Goal: Transaction & Acquisition: Purchase product/service

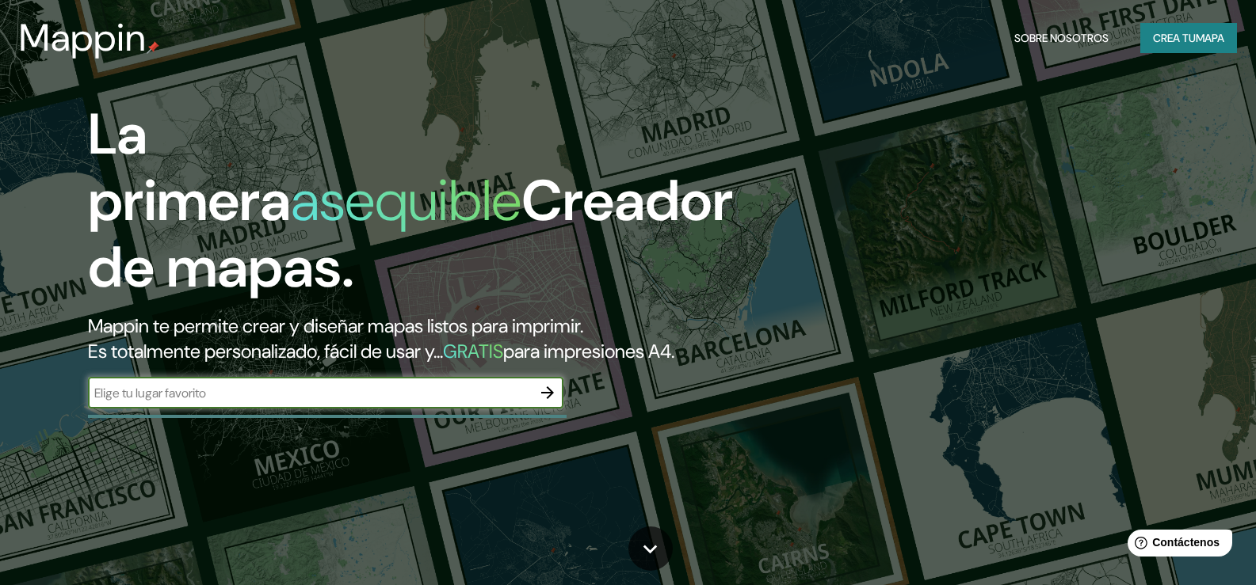
click at [163, 402] on input "text" at bounding box center [310, 393] width 444 height 18
type input "PANAMA"
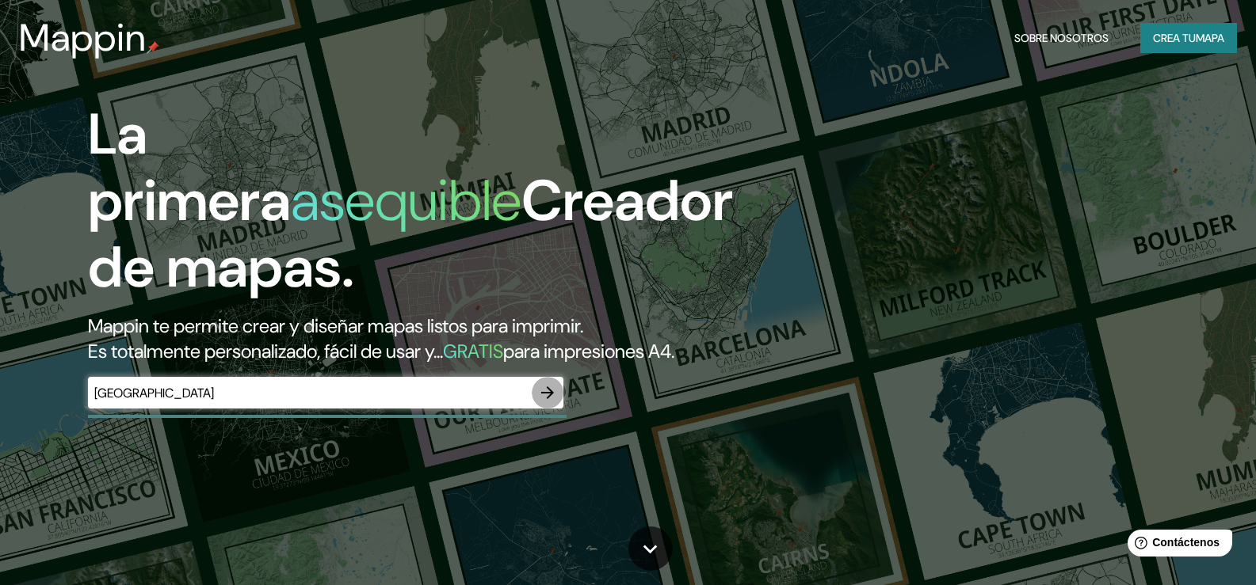
click at [547, 402] on icon "button" at bounding box center [547, 392] width 19 height 19
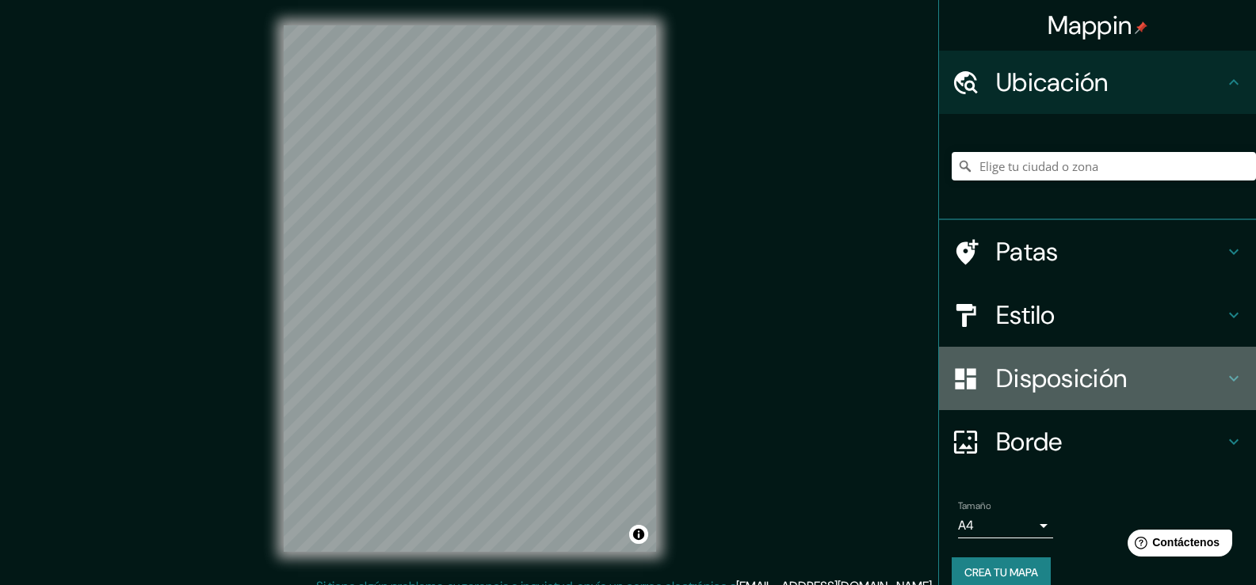
click at [1224, 381] on icon at bounding box center [1233, 378] width 19 height 19
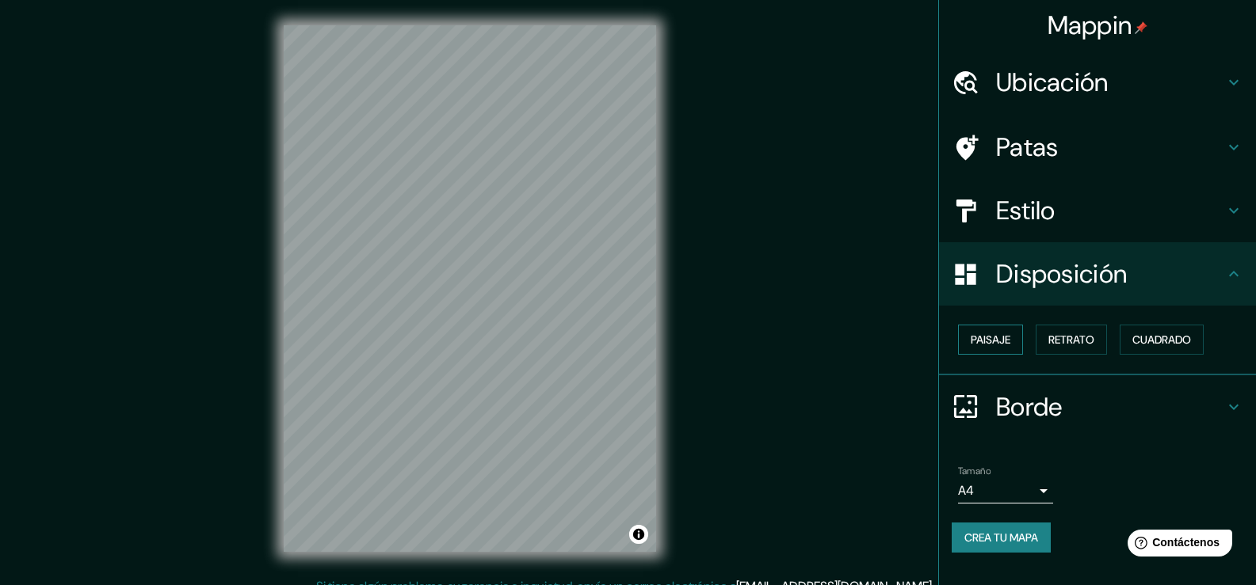
click at [1003, 340] on font "Paisaje" at bounding box center [990, 340] width 40 height 14
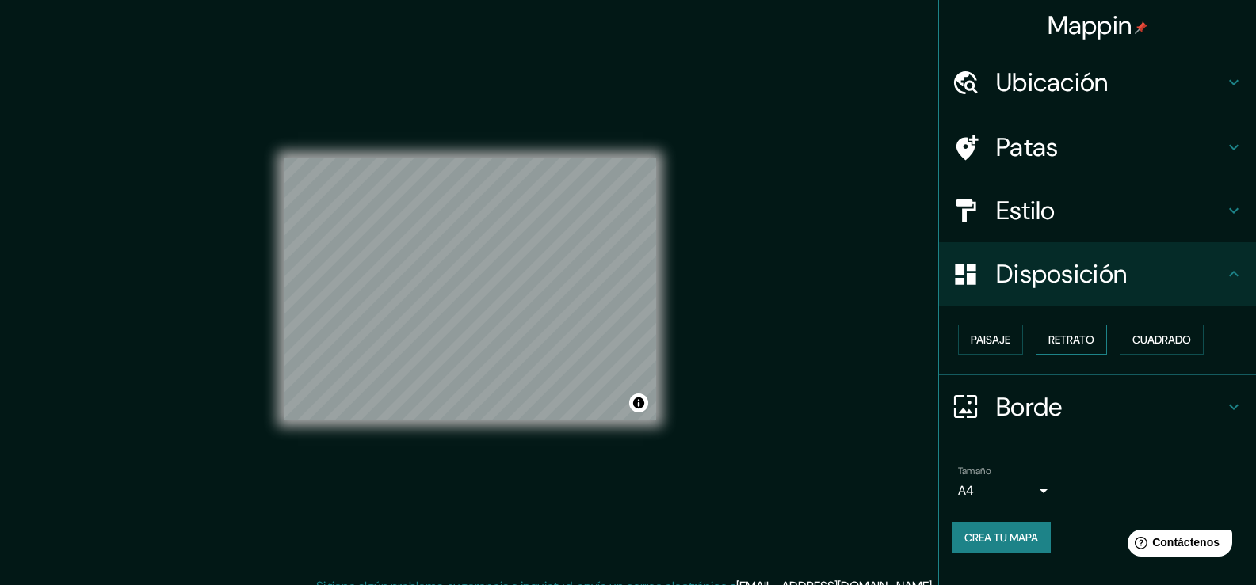
click at [1086, 343] on font "Retrato" at bounding box center [1071, 340] width 46 height 14
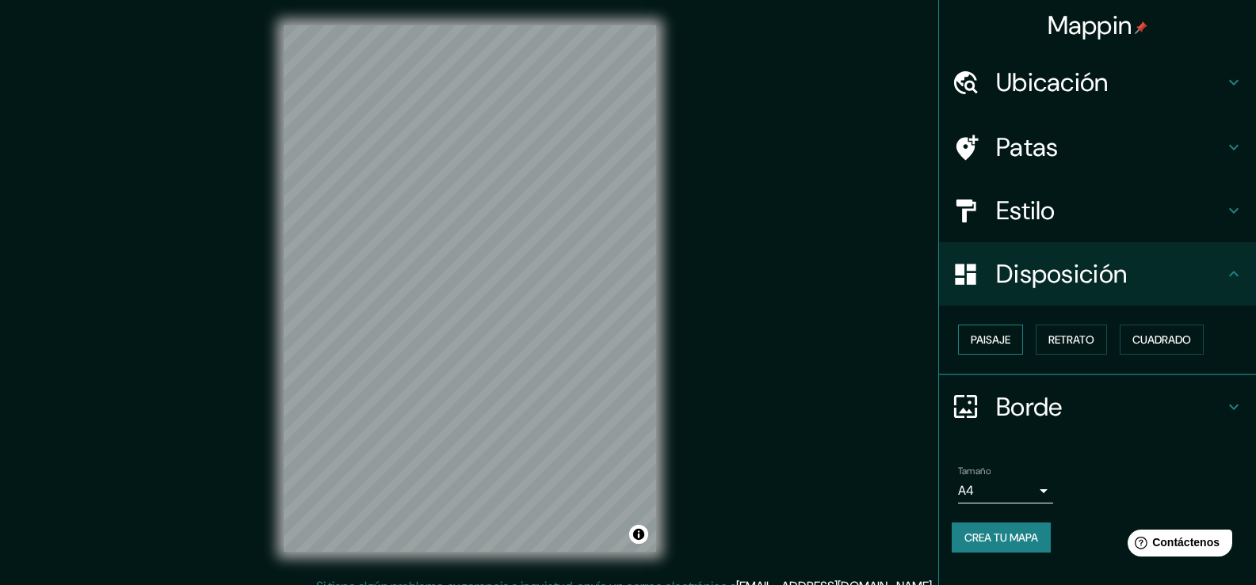
click at [1004, 341] on font "Paisaje" at bounding box center [990, 340] width 40 height 14
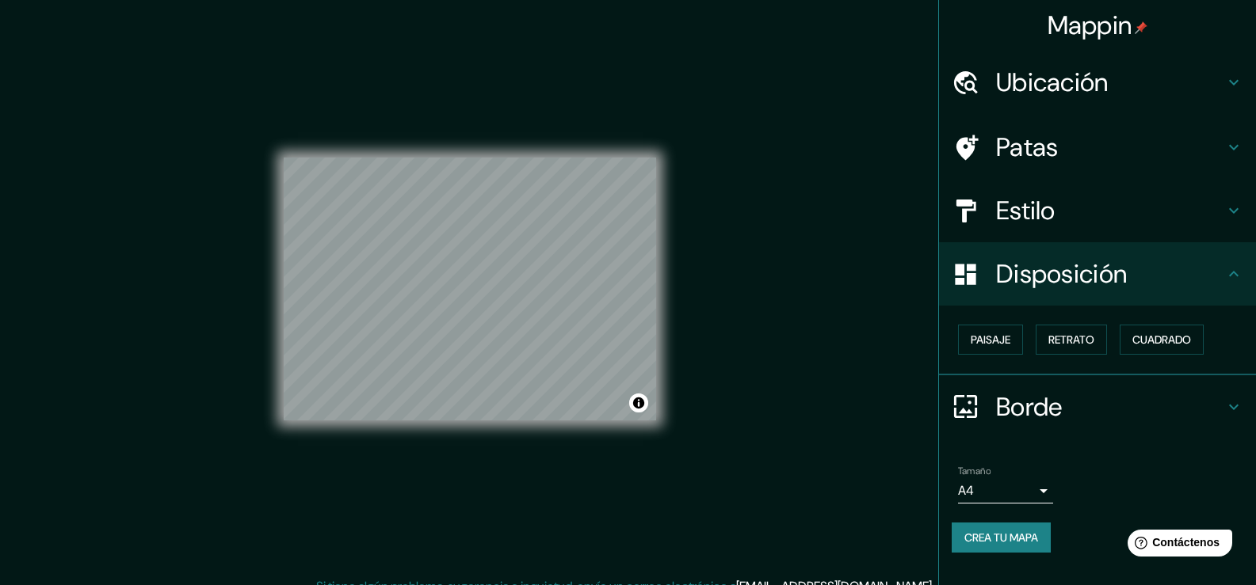
click at [874, 414] on div "Mappin Ubicación Patas Estilo Disposición Paisaje Retrato Cuadrado Borde Elige …" at bounding box center [628, 301] width 1256 height 603
click at [1045, 490] on body "Mappin Ubicación Patas Estilo Disposición Paisaje Retrato Cuadrado Borde Elige …" at bounding box center [628, 292] width 1256 height 585
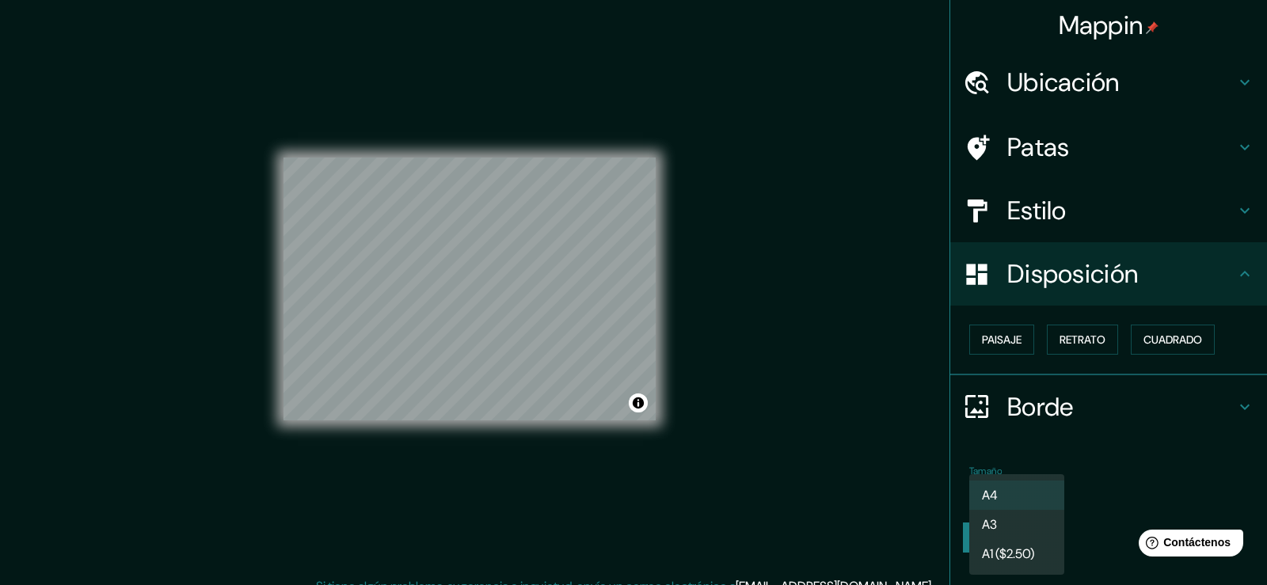
click at [1012, 494] on li "A4" at bounding box center [1017, 495] width 95 height 29
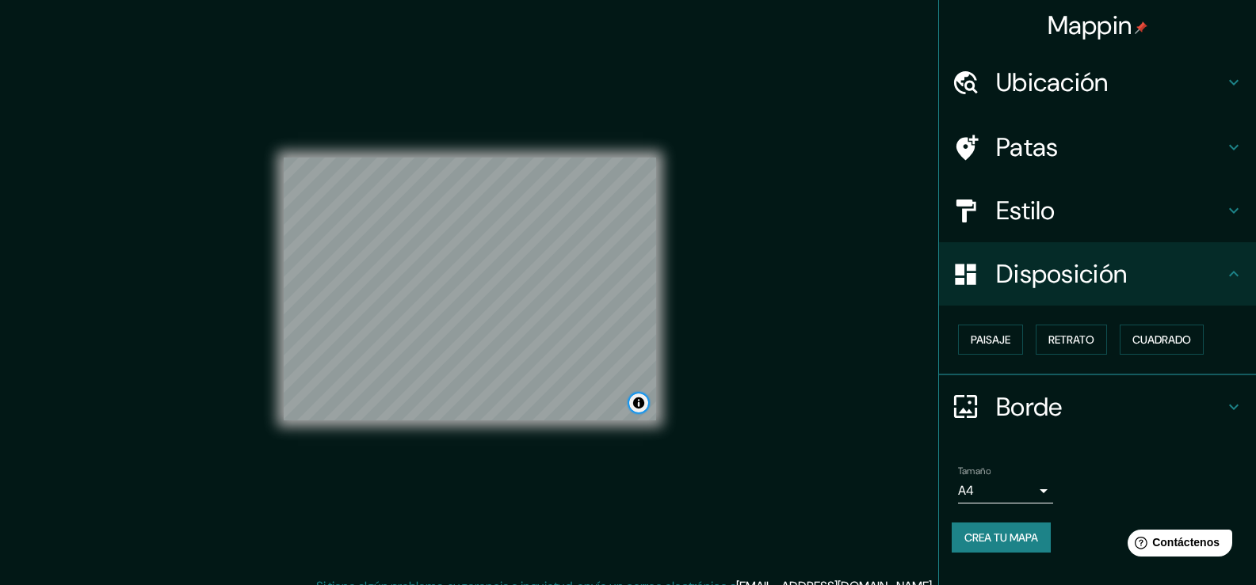
click at [638, 402] on button "Activar o desactivar atribución" at bounding box center [638, 403] width 19 height 19
click at [639, 402] on button "Activar o desactivar atribución" at bounding box center [638, 403] width 19 height 19
click at [1236, 82] on icon at bounding box center [1234, 83] width 10 height 6
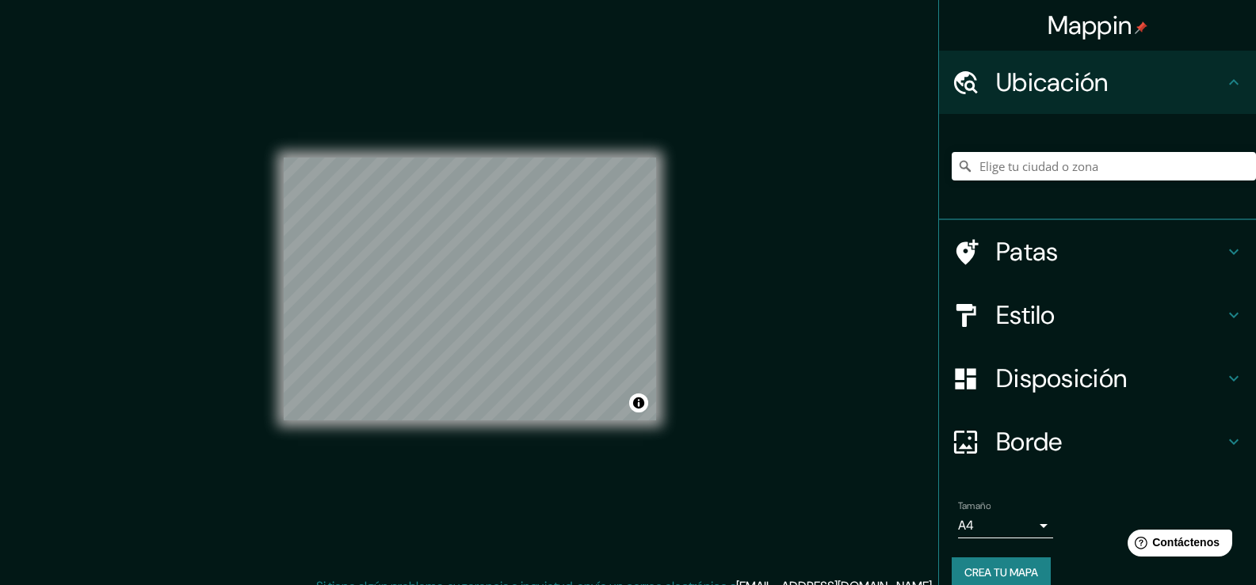
click at [1224, 251] on icon at bounding box center [1233, 251] width 19 height 19
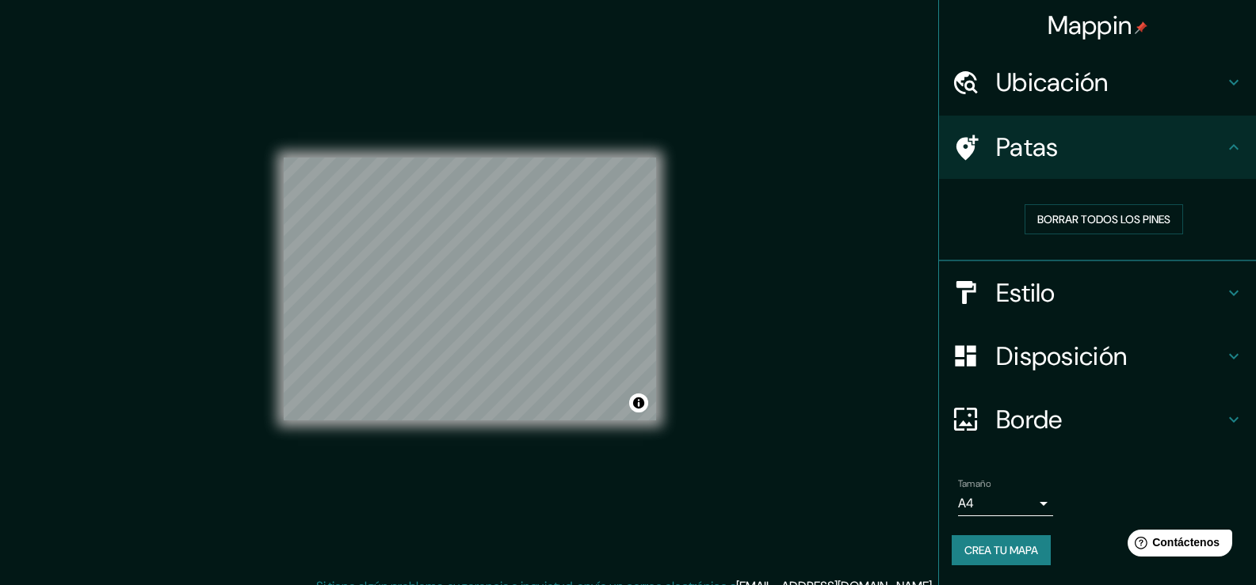
click at [1232, 144] on icon at bounding box center [1233, 147] width 19 height 19
click at [1236, 143] on icon at bounding box center [1233, 147] width 19 height 19
click at [1233, 288] on icon at bounding box center [1233, 293] width 19 height 19
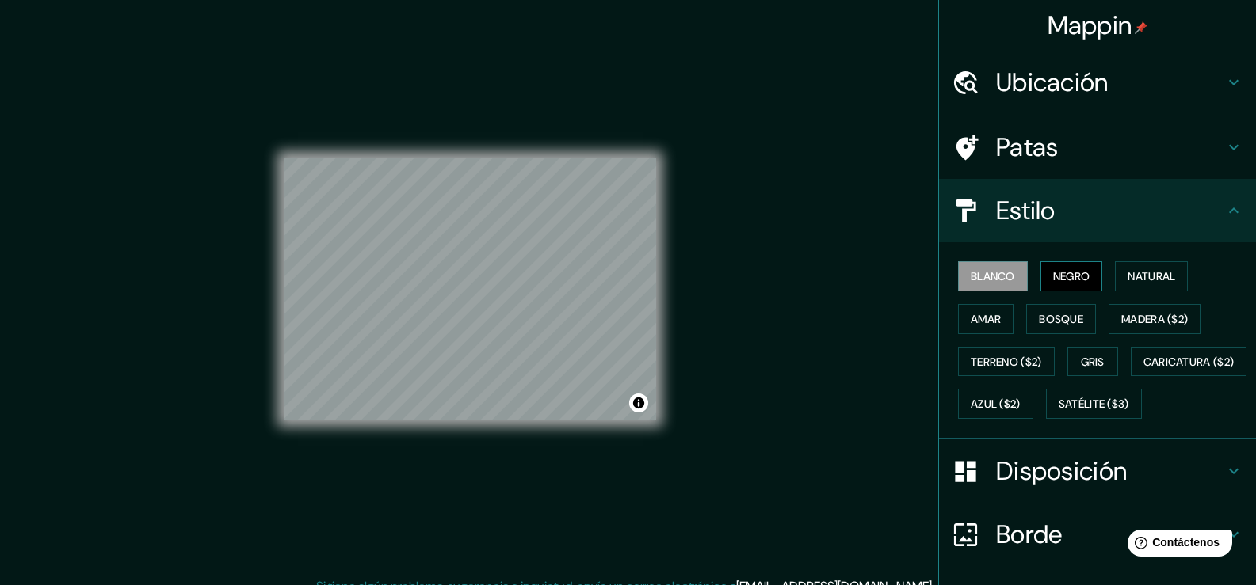
click at [1065, 278] on font "Negro" at bounding box center [1071, 276] width 37 height 14
click at [1147, 280] on font "Natural" at bounding box center [1151, 276] width 48 height 14
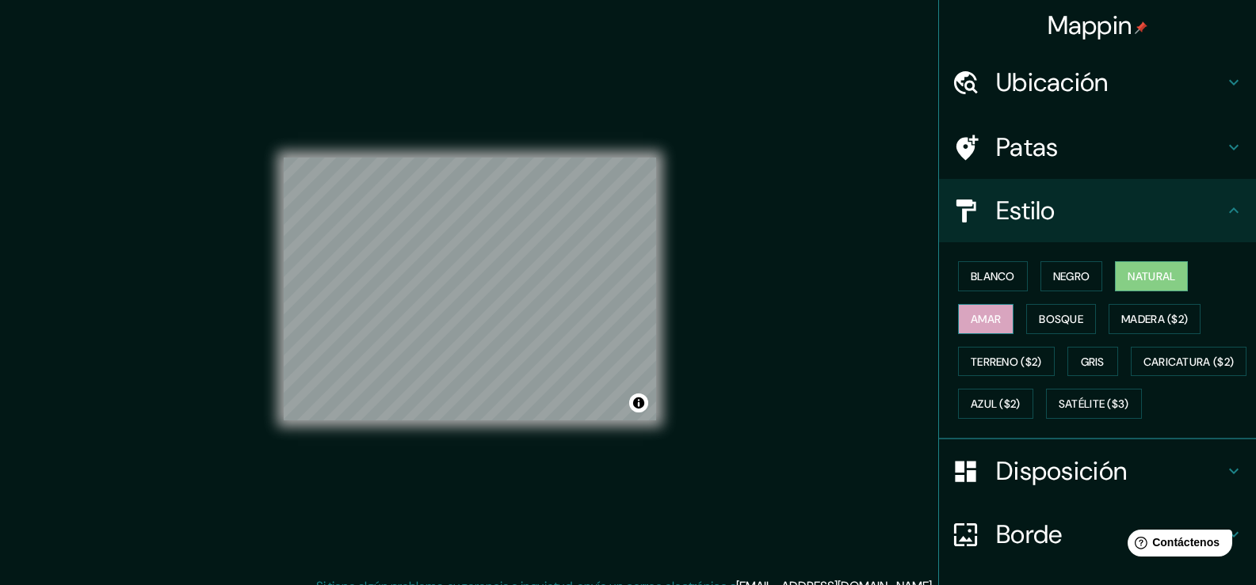
click at [978, 318] on font "Amar" at bounding box center [985, 319] width 30 height 14
click at [1062, 319] on font "Bosque" at bounding box center [1061, 319] width 44 height 14
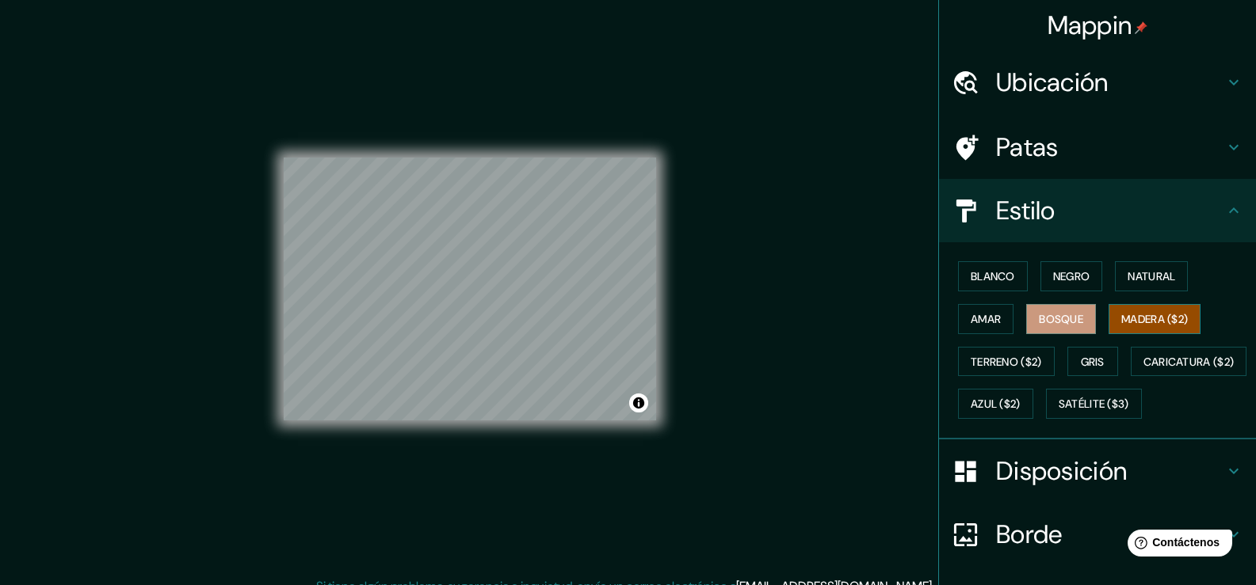
click at [1130, 315] on font "Madera ($2)" at bounding box center [1154, 319] width 67 height 14
click at [1086, 355] on font "Gris" at bounding box center [1093, 362] width 24 height 14
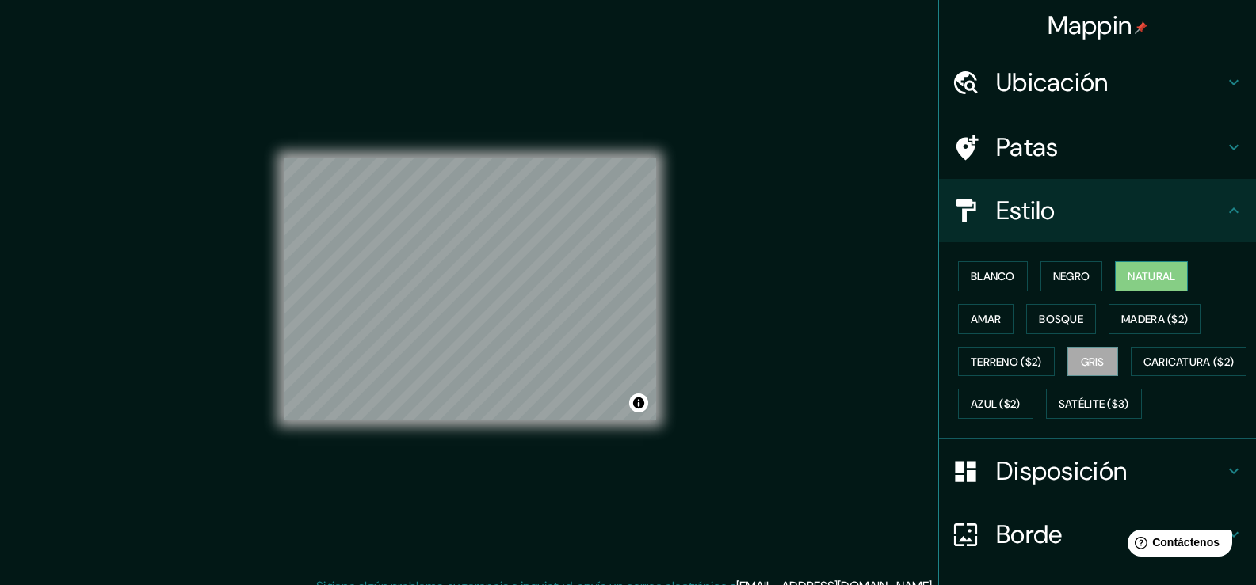
click at [1153, 273] on font "Natural" at bounding box center [1151, 276] width 48 height 14
click at [1083, 279] on button "Negro" at bounding box center [1071, 276] width 63 height 30
click at [1134, 282] on font "Natural" at bounding box center [1151, 276] width 48 height 14
click at [1083, 278] on button "Negro" at bounding box center [1071, 276] width 63 height 30
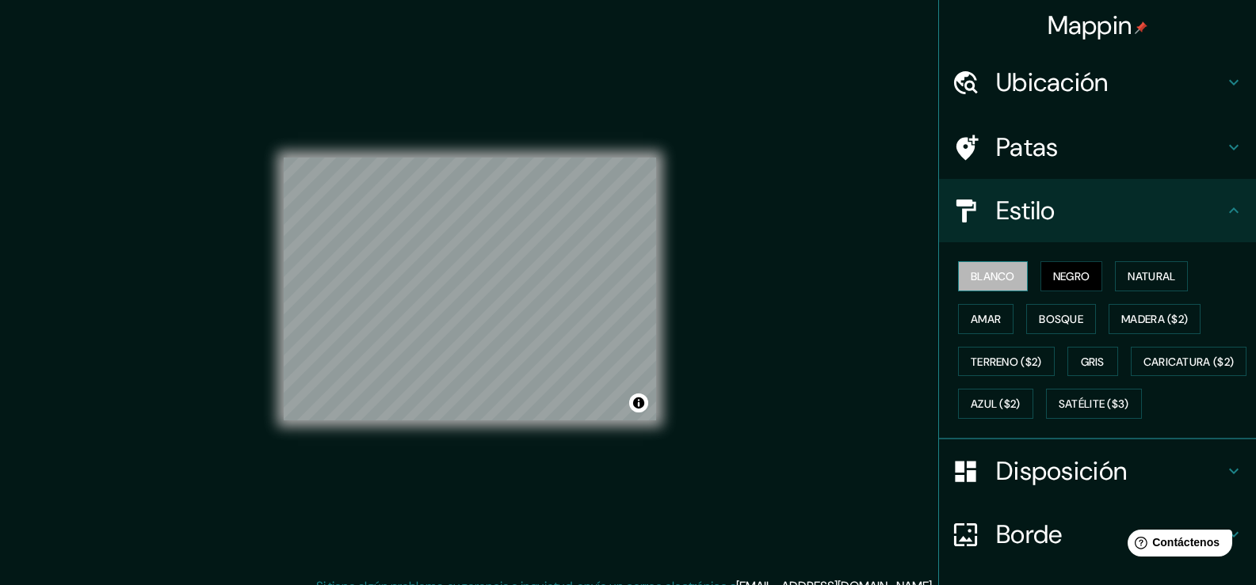
click at [983, 274] on font "Blanco" at bounding box center [992, 276] width 44 height 14
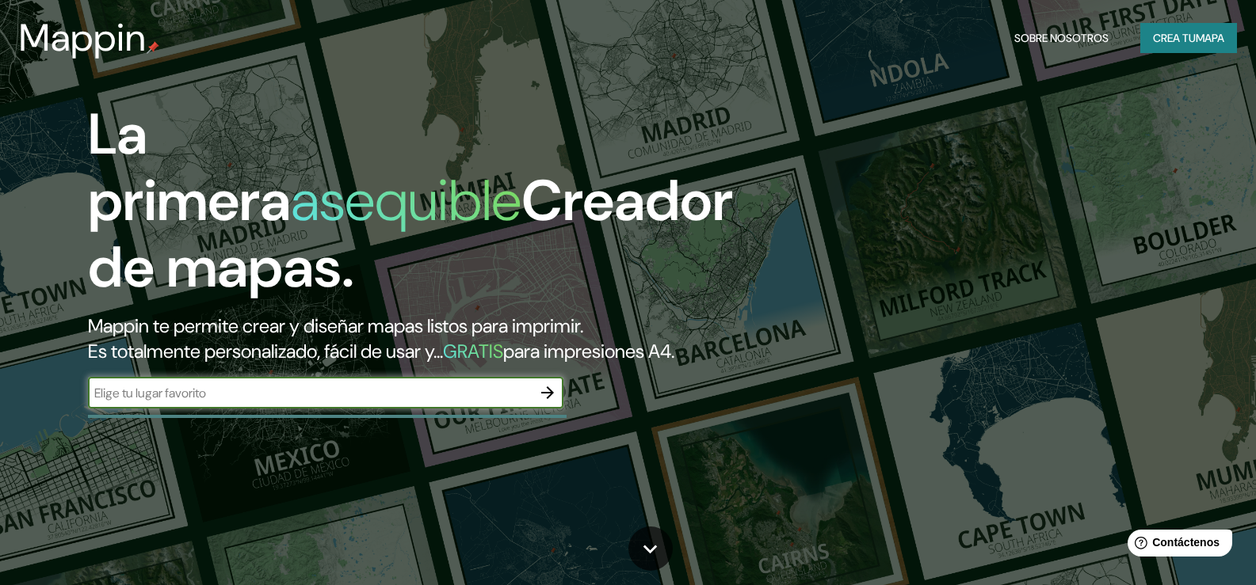
click at [234, 402] on input "text" at bounding box center [310, 393] width 444 height 18
type input "PANAMA"
click at [547, 402] on icon "button" at bounding box center [547, 392] width 19 height 19
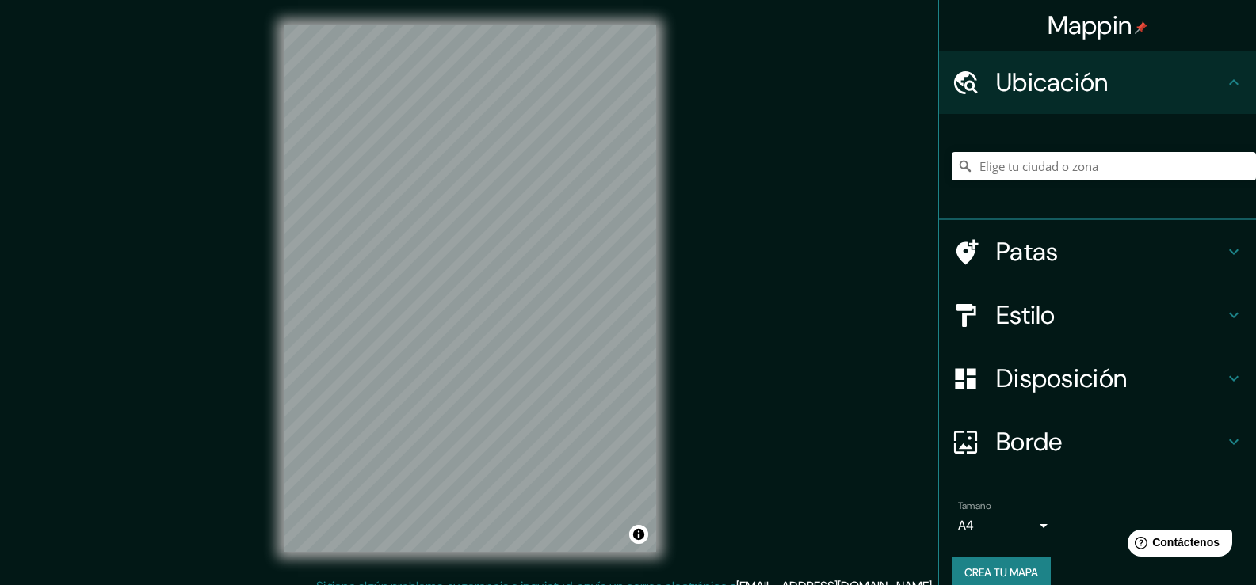
click at [1008, 568] on font "Crea tu mapa" at bounding box center [1001, 573] width 74 height 14
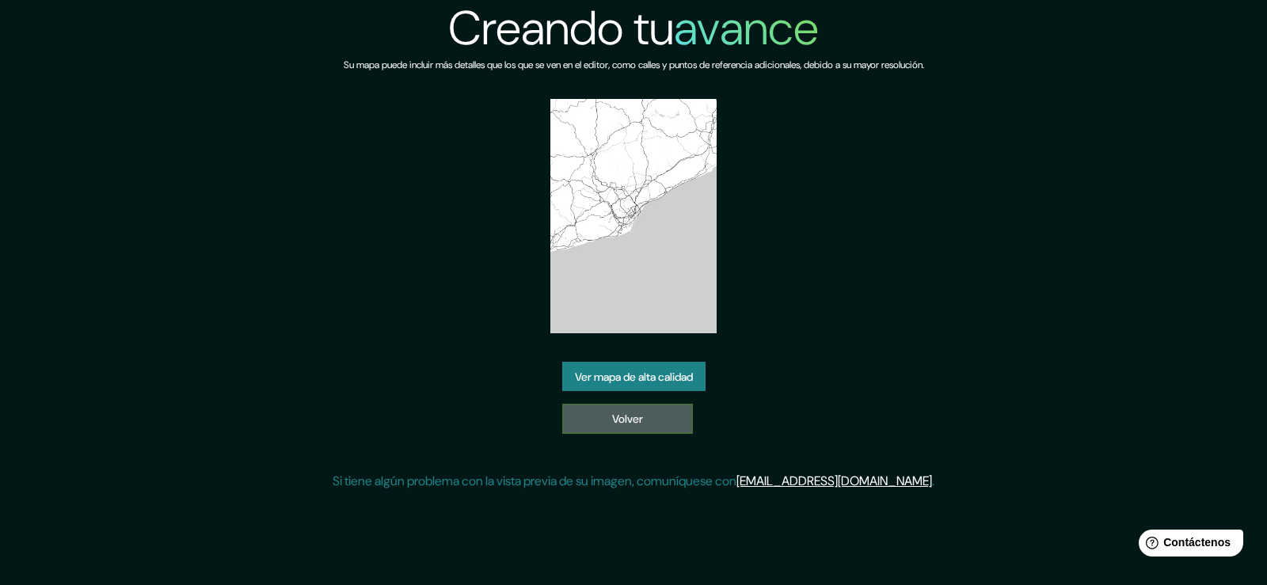
click at [639, 417] on font "Volver" at bounding box center [627, 420] width 31 height 14
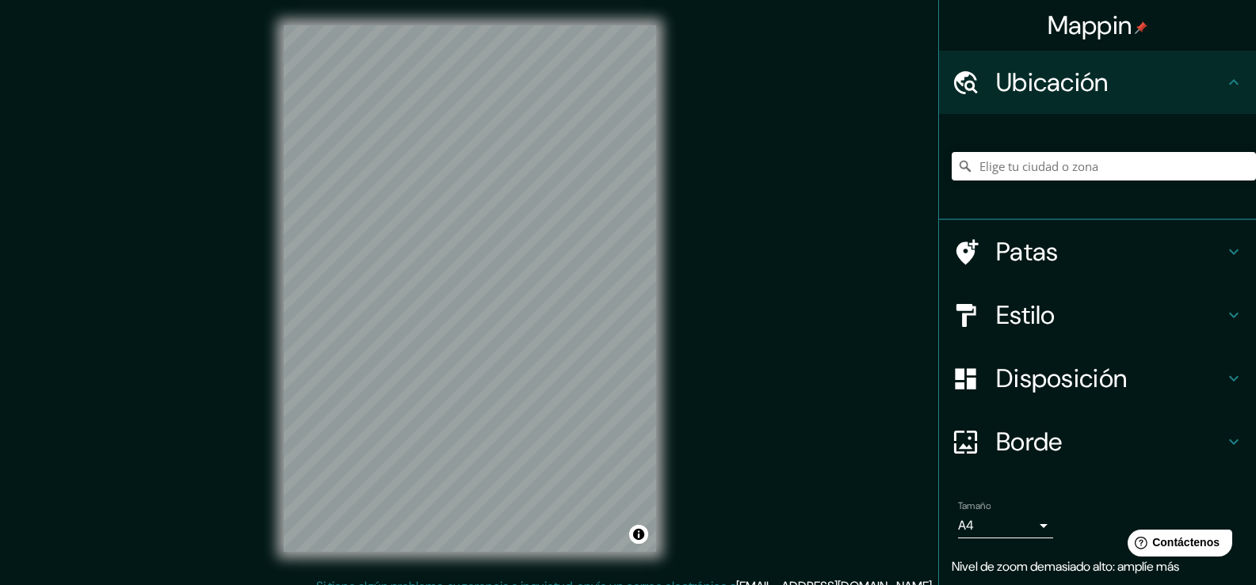
click at [1229, 379] on icon at bounding box center [1234, 379] width 10 height 6
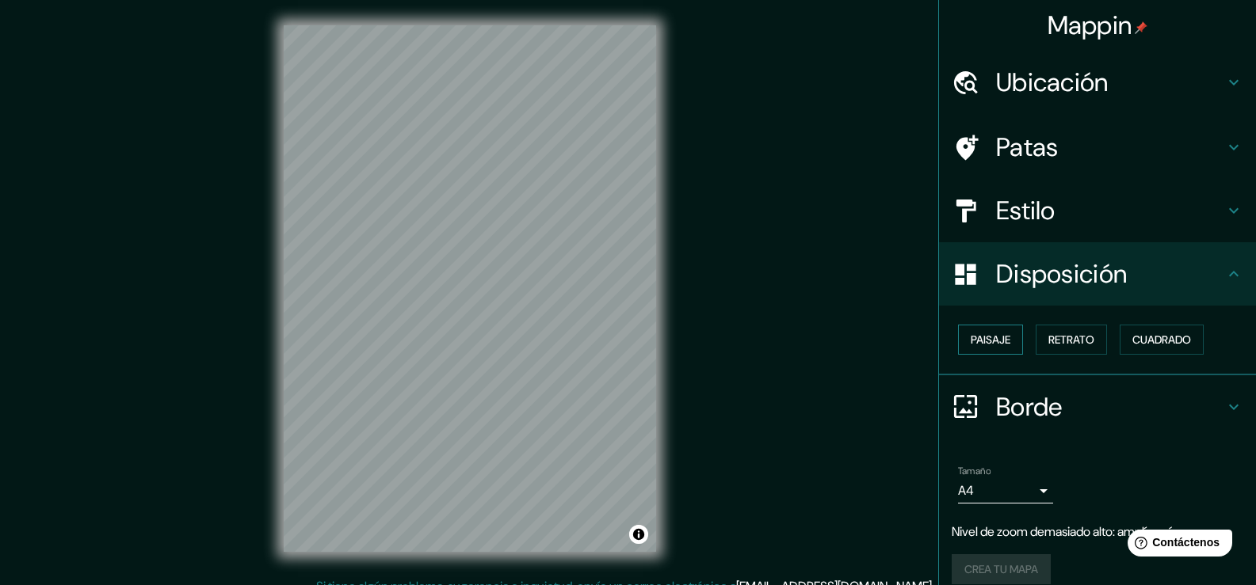
click at [974, 344] on font "Paisaje" at bounding box center [990, 340] width 40 height 14
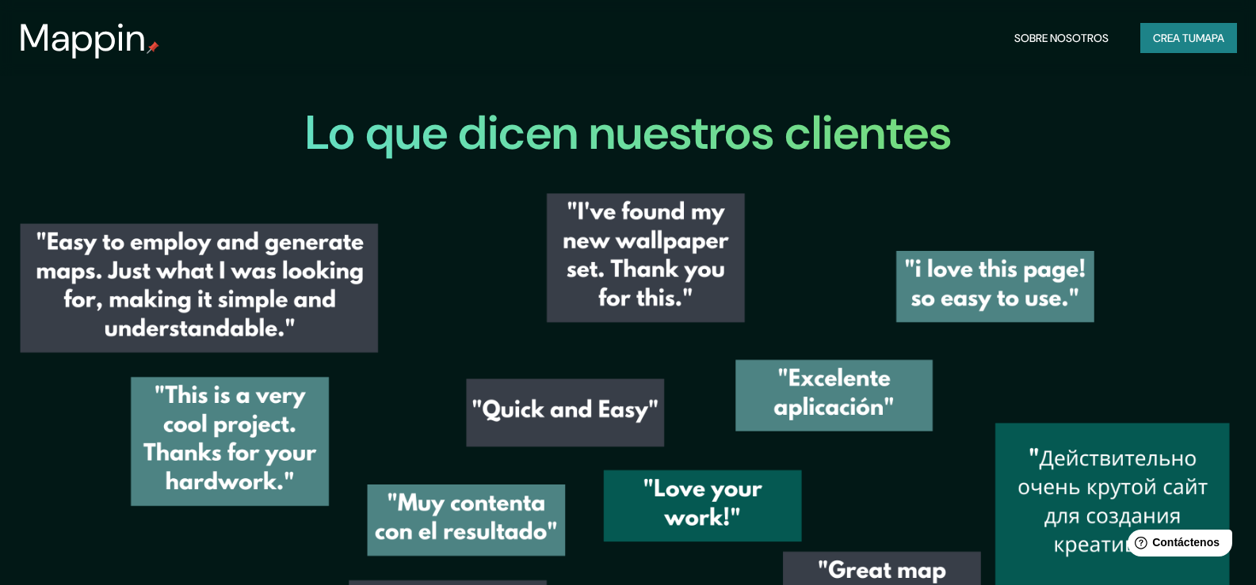
scroll to position [2060, 0]
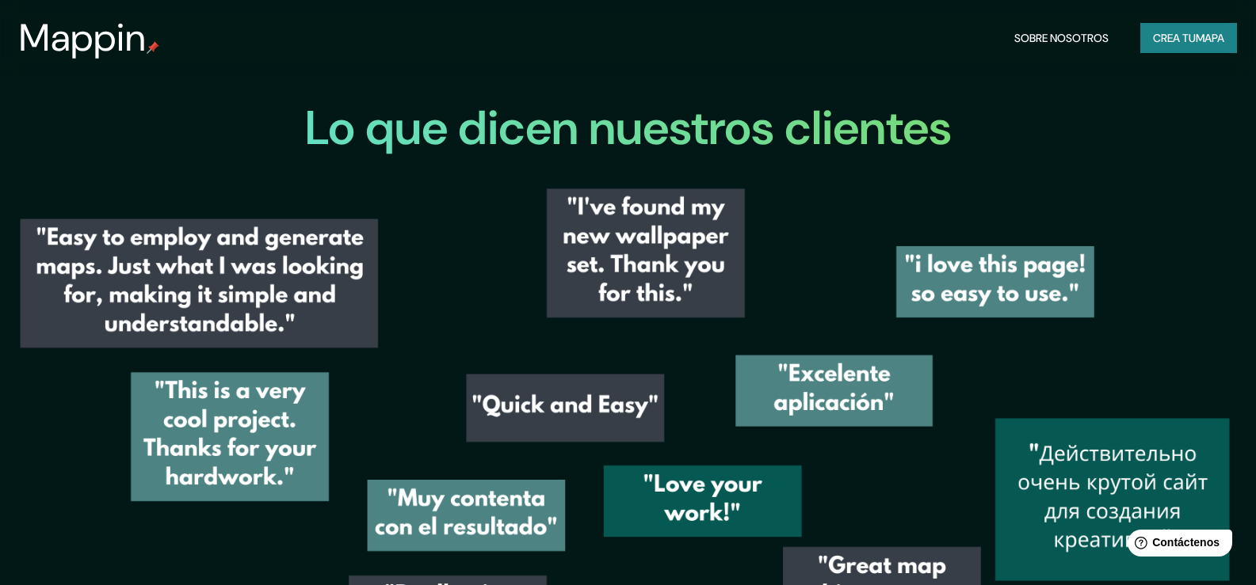
drag, startPoint x: 428, startPoint y: 306, endPoint x: 486, endPoint y: 276, distance: 64.8
click at [486, 276] on img at bounding box center [628, 529] width 1256 height 694
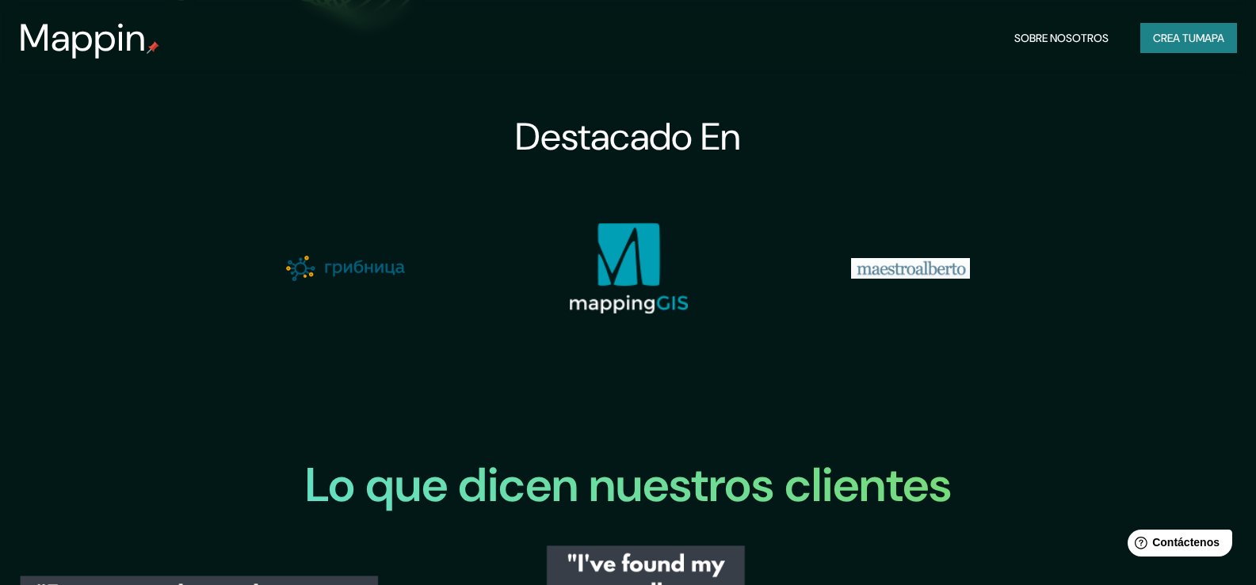
scroll to position [1675, 0]
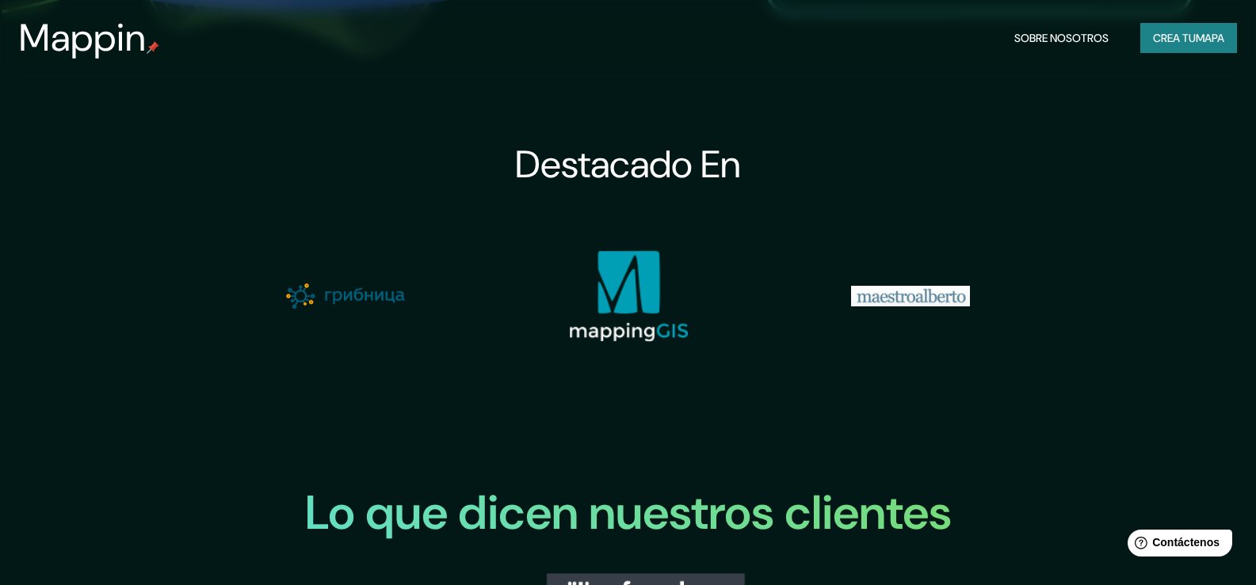
click at [624, 321] on img at bounding box center [628, 296] width 119 height 92
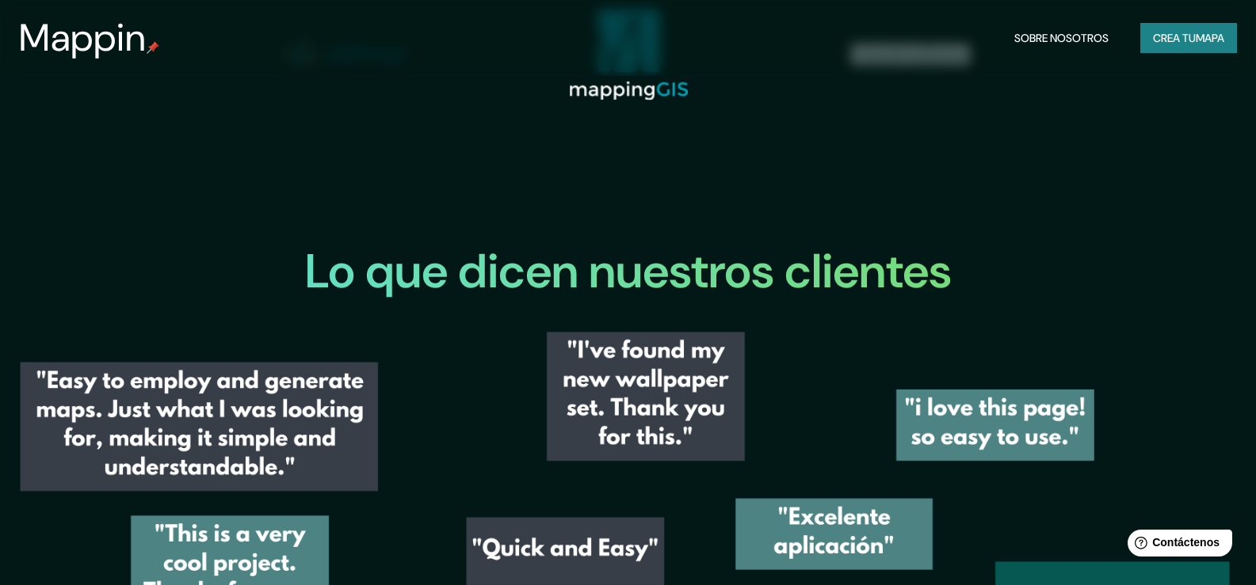
scroll to position [1754, 0]
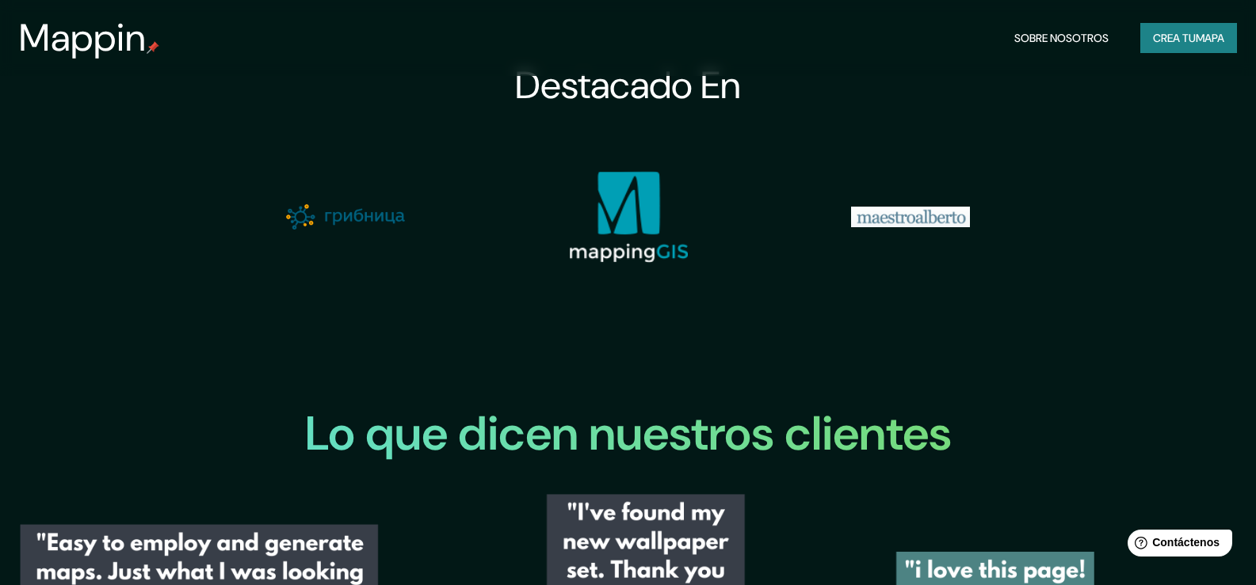
click at [372, 230] on img at bounding box center [345, 216] width 119 height 25
click at [919, 227] on img at bounding box center [910, 217] width 119 height 21
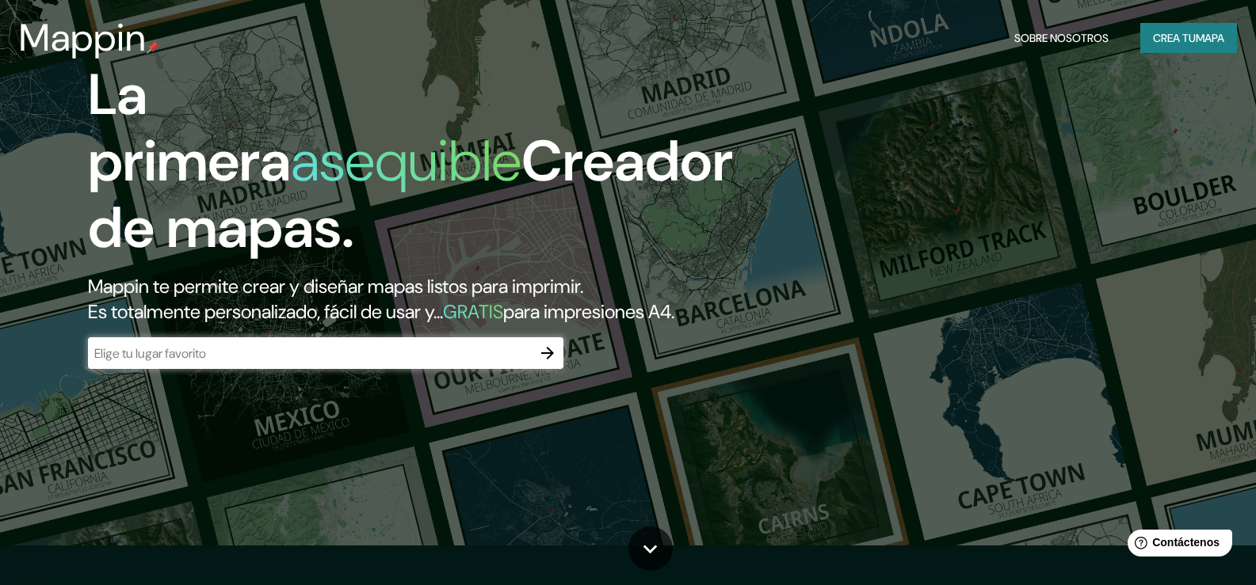
scroll to position [0, 0]
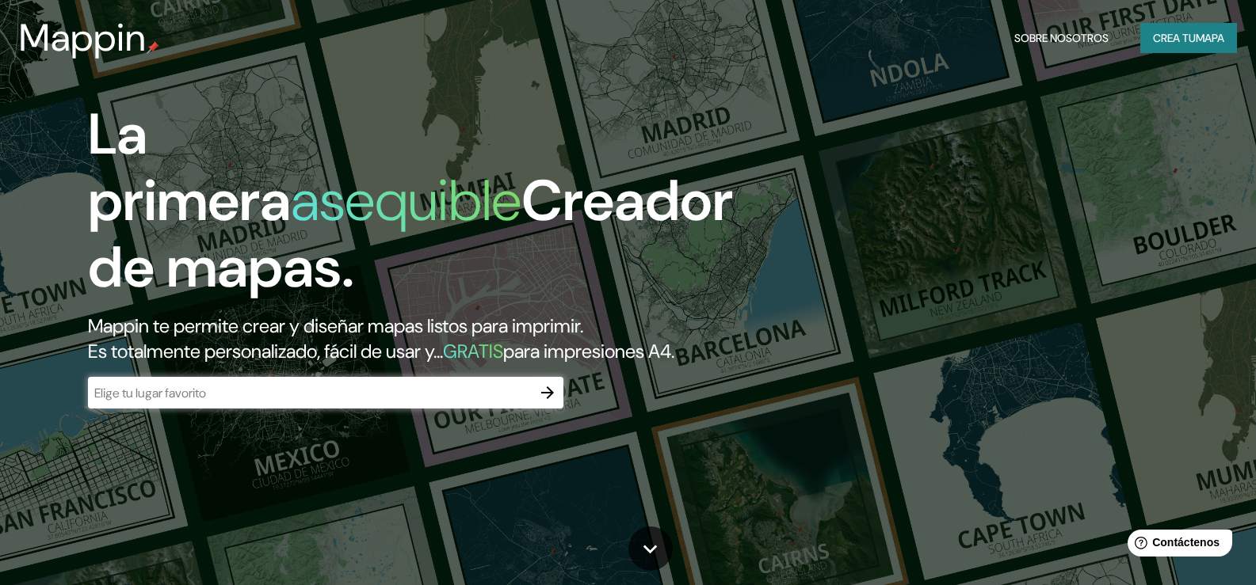
click at [544, 402] on icon "button" at bounding box center [547, 392] width 19 height 19
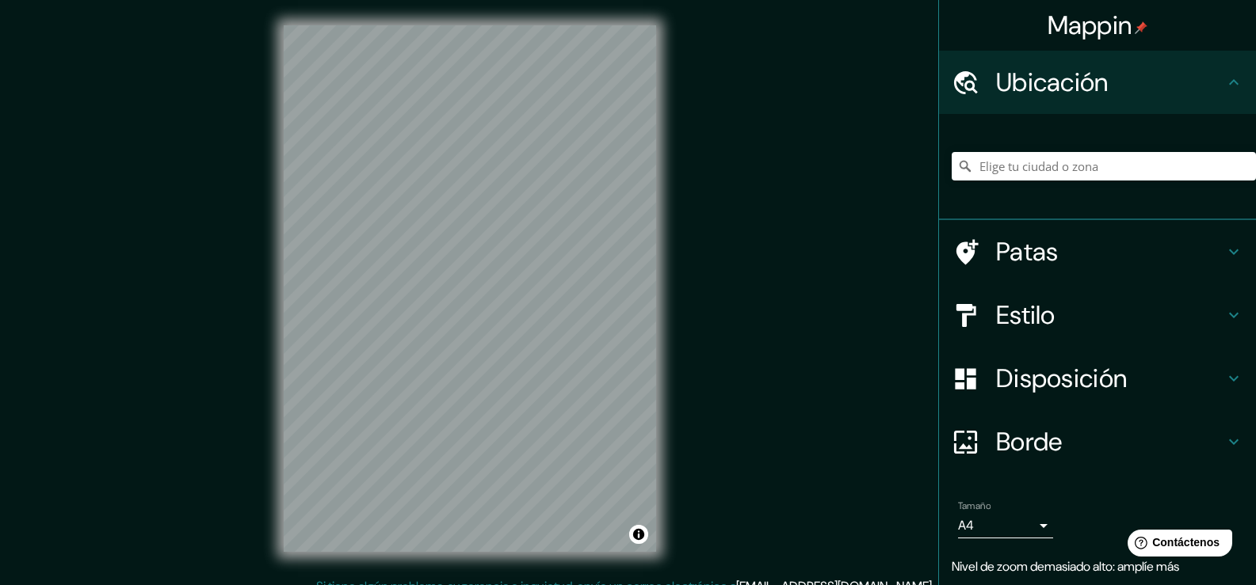
click at [1224, 377] on icon at bounding box center [1233, 378] width 19 height 19
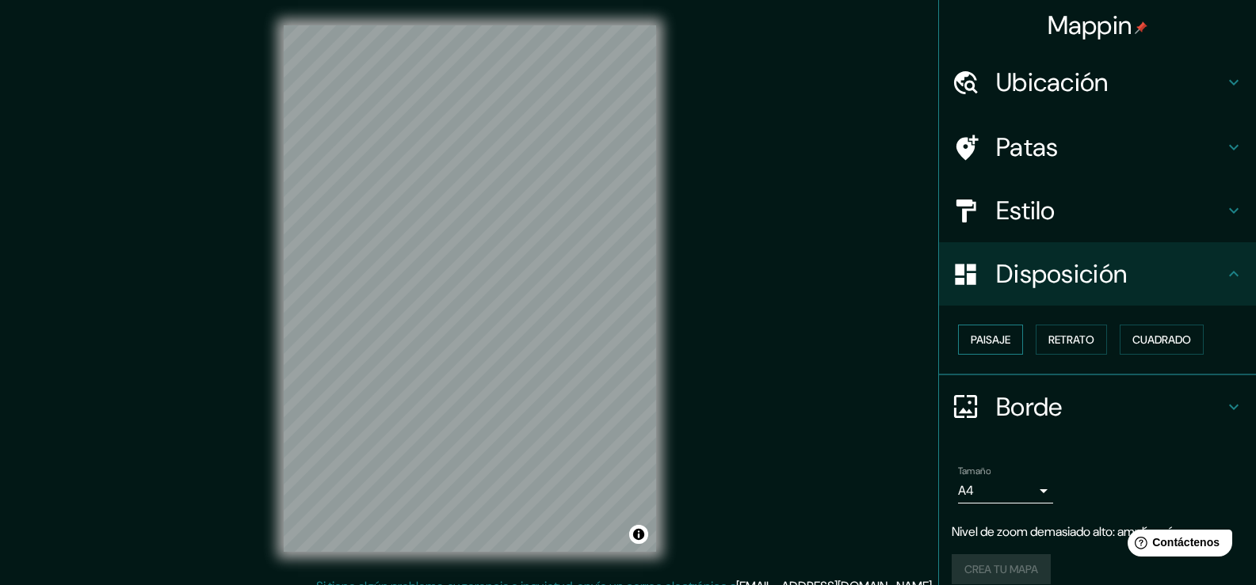
click at [970, 341] on font "Paisaje" at bounding box center [990, 340] width 40 height 14
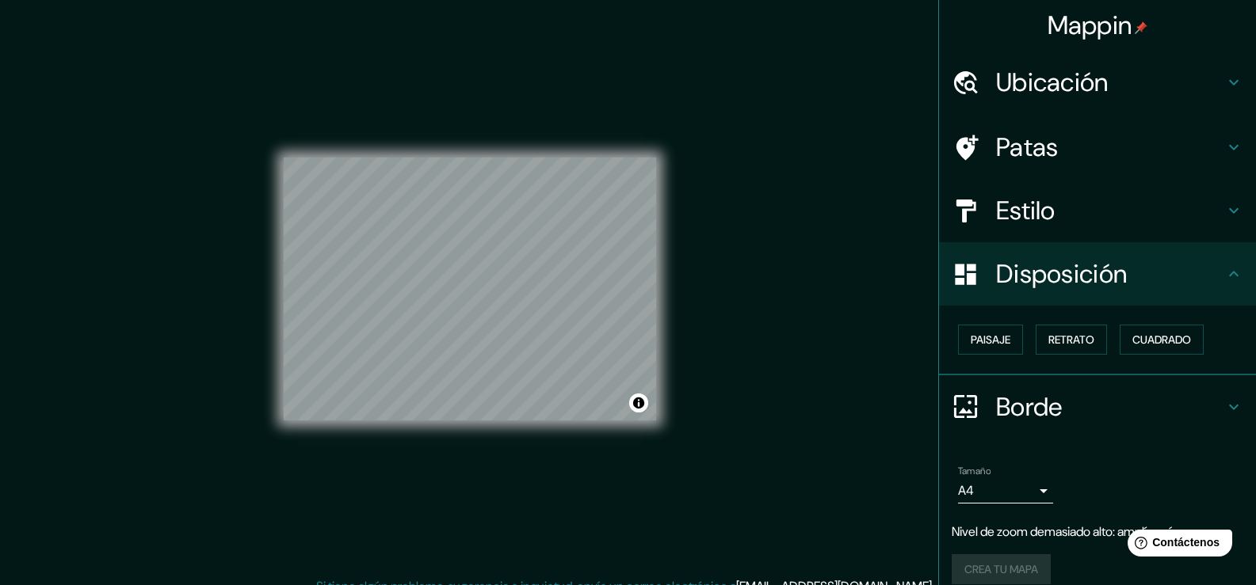
click at [273, 286] on div "© Mapbox © OpenStreetMap Improve this map" at bounding box center [469, 289] width 423 height 578
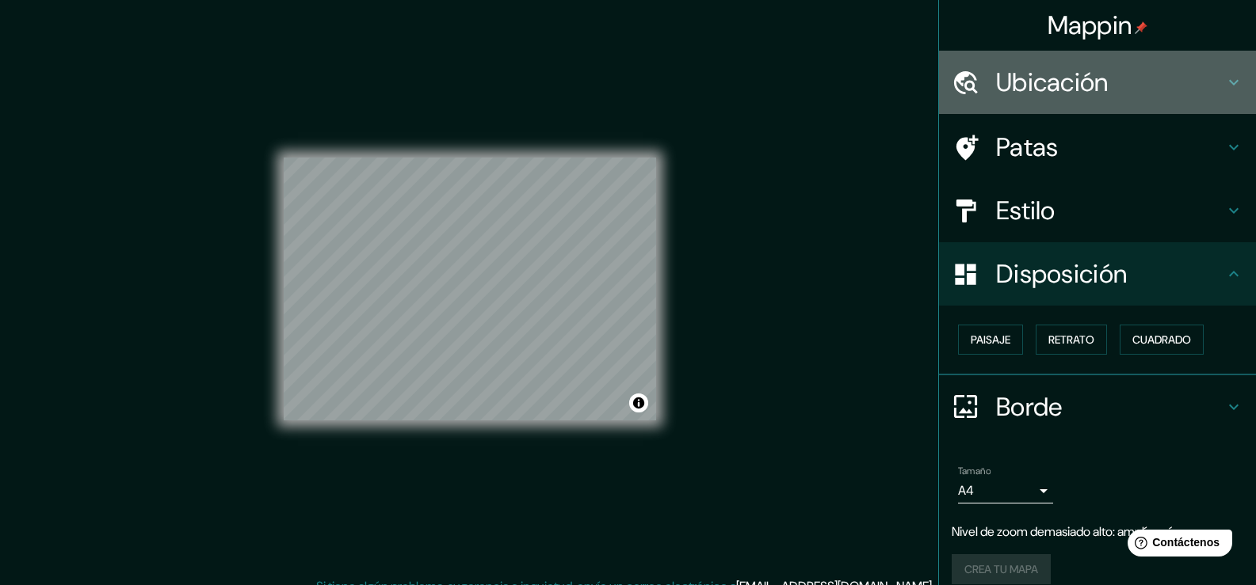
click at [1229, 85] on icon at bounding box center [1234, 83] width 10 height 6
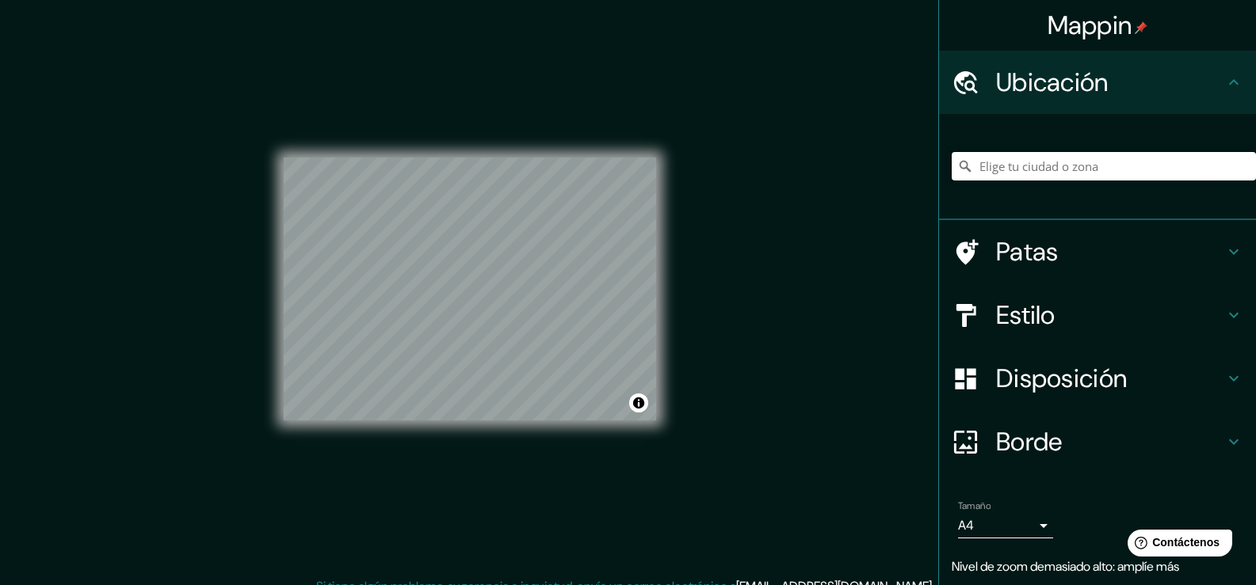
click at [1039, 162] on input "Elige tu ciudad o zona" at bounding box center [1103, 166] width 304 height 29
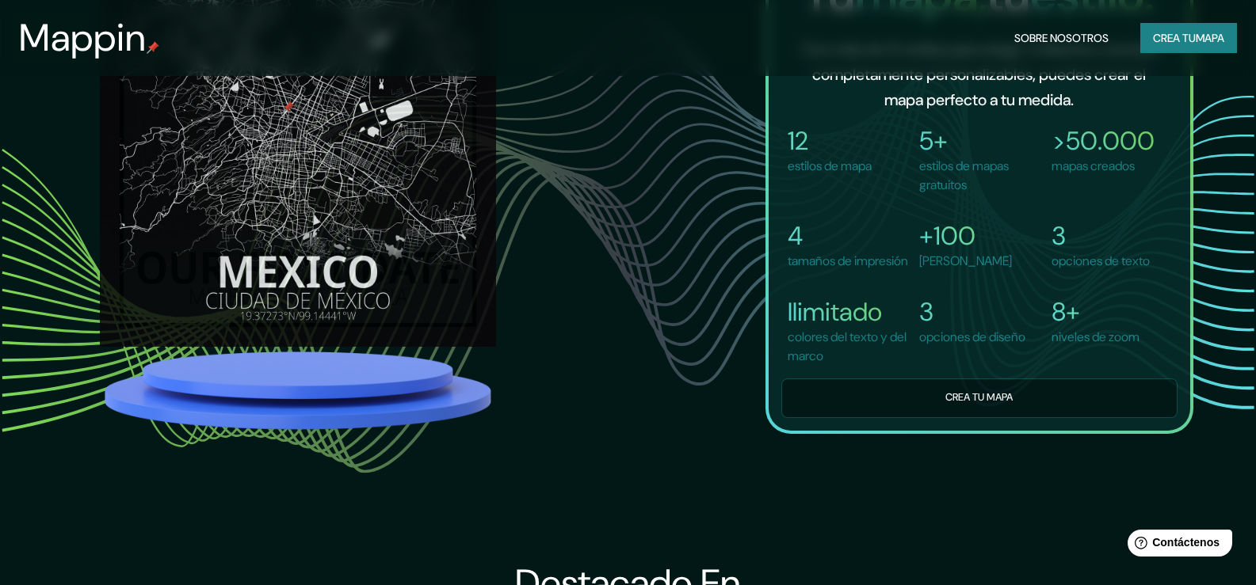
scroll to position [1426, 0]
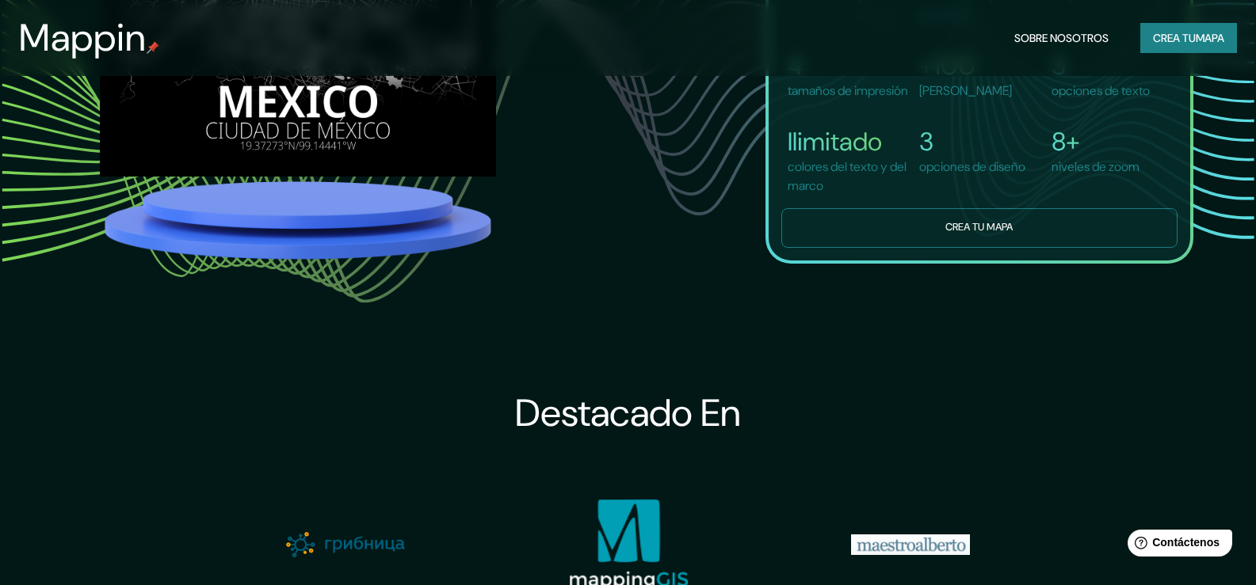
click at [974, 234] on font "Crea tu mapa" at bounding box center [978, 227] width 67 height 13
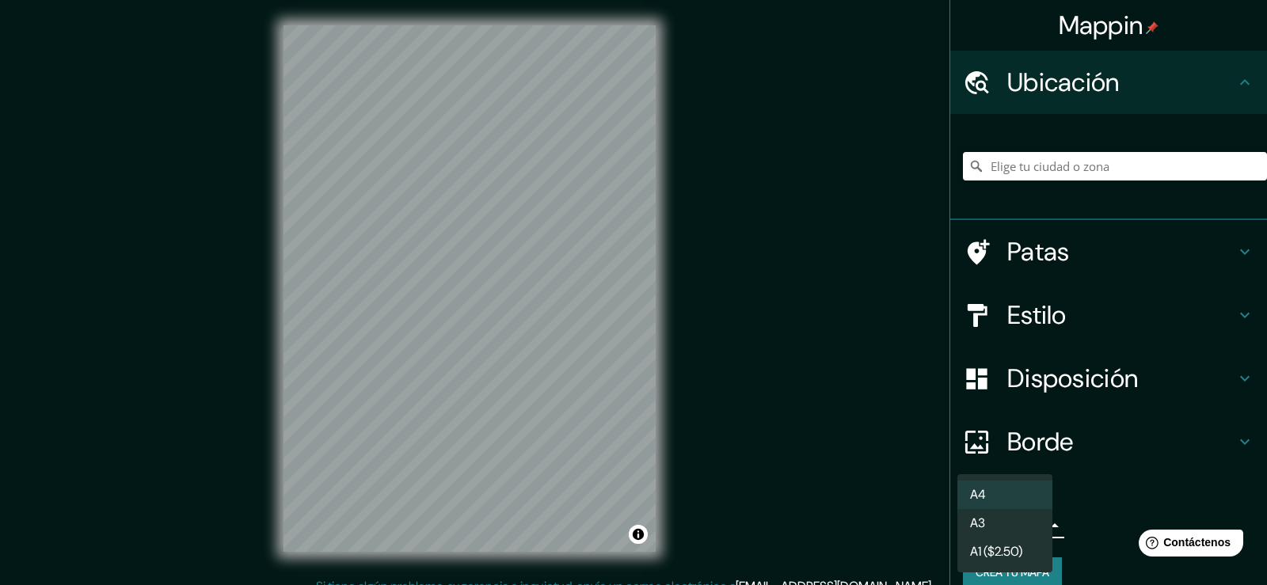
click at [1032, 525] on body "Mappin Ubicación Patas Estilo Disposición Borde Elige un borde. Consejo : puede…" at bounding box center [633, 292] width 1267 height 585
click at [1079, 484] on div at bounding box center [633, 292] width 1267 height 585
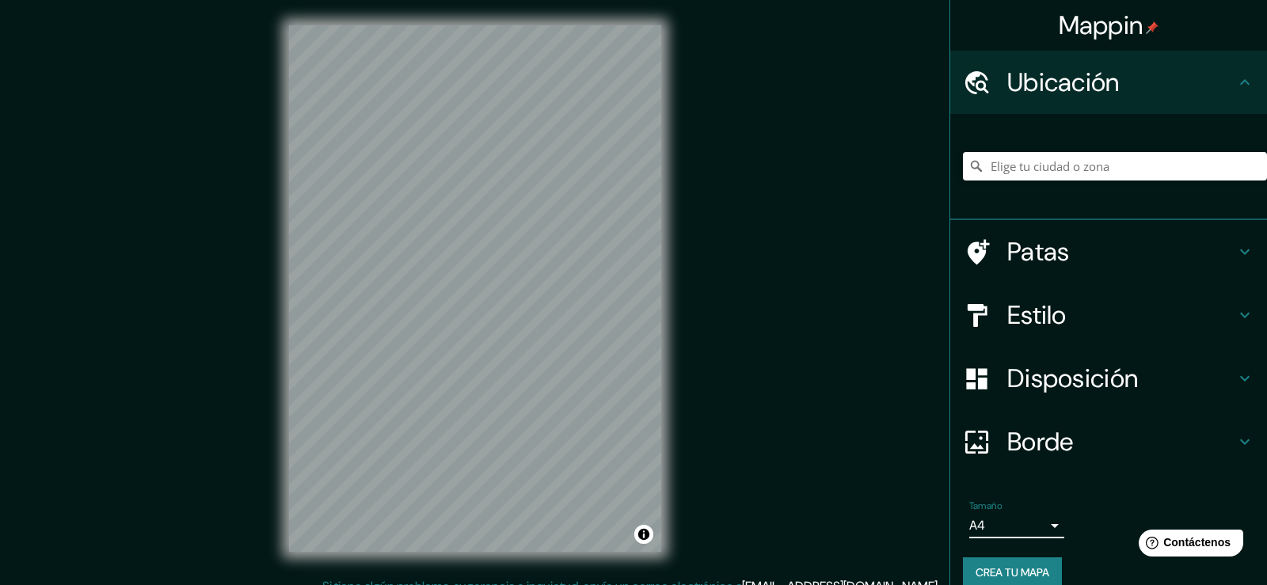
click at [1033, 524] on body "Mappin Ubicación Patas Estilo Disposición Borde Elige un borde. Consejo : puede…" at bounding box center [633, 292] width 1267 height 585
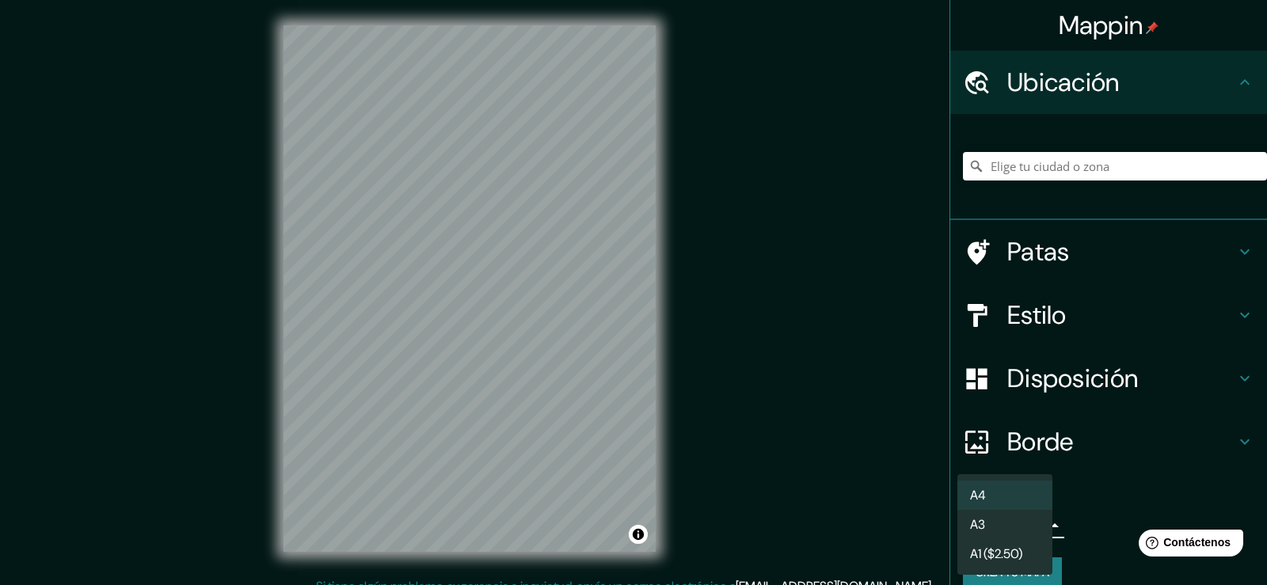
click at [1092, 497] on div at bounding box center [633, 292] width 1267 height 585
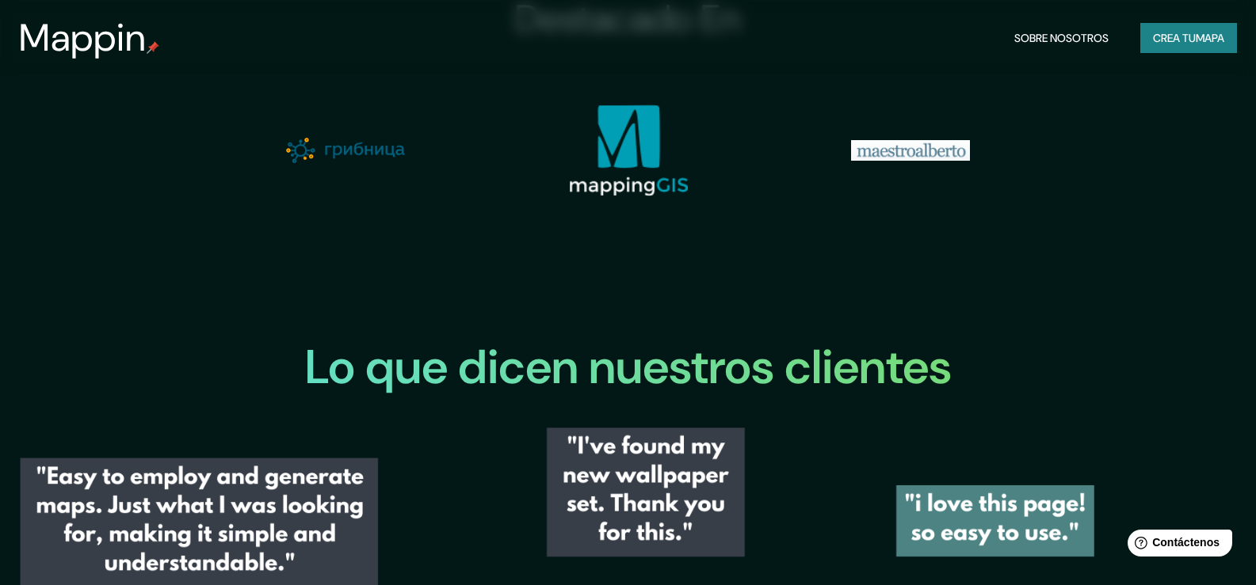
scroll to position [1664, 0]
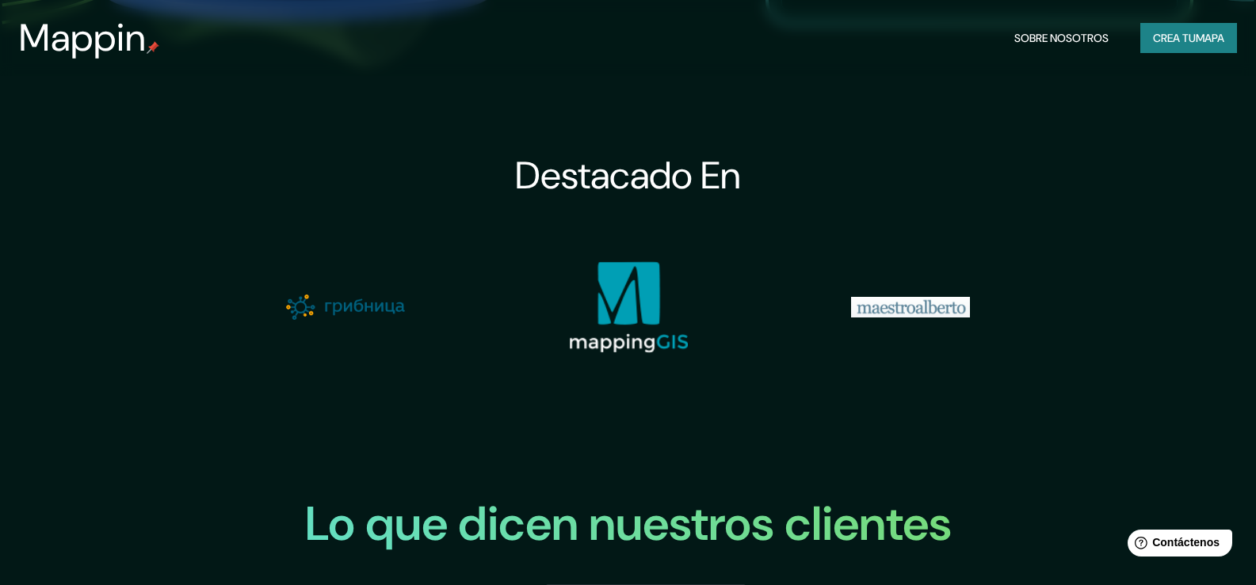
click at [635, 327] on img at bounding box center [628, 307] width 119 height 92
